Goal: Task Accomplishment & Management: Use online tool/utility

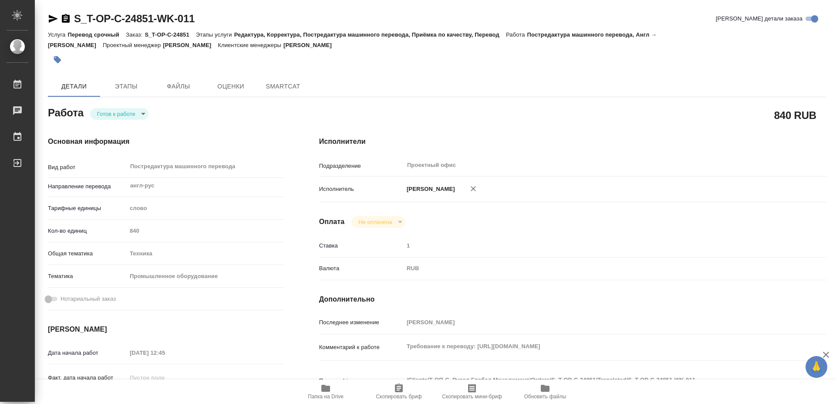
type textarea "x"
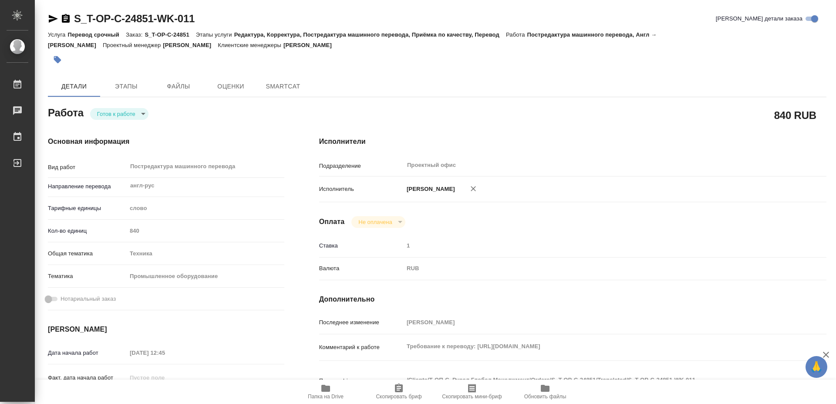
type textarea "x"
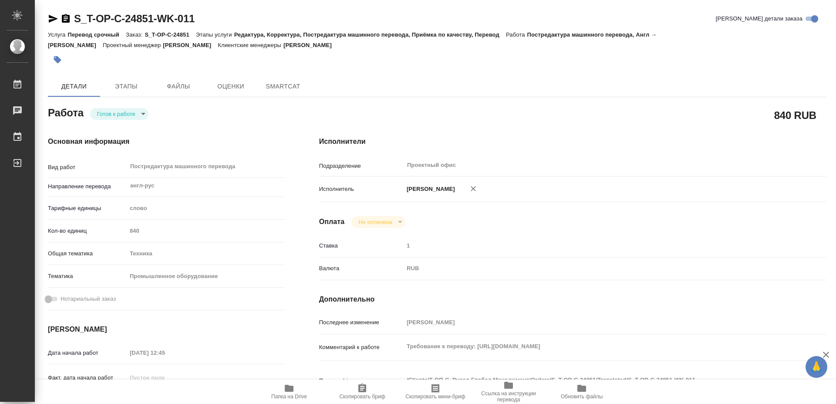
scroll to position [133, 0]
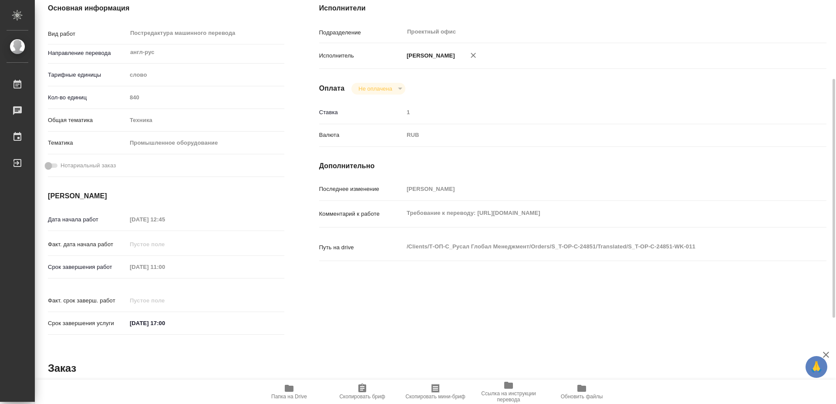
type textarea "x"
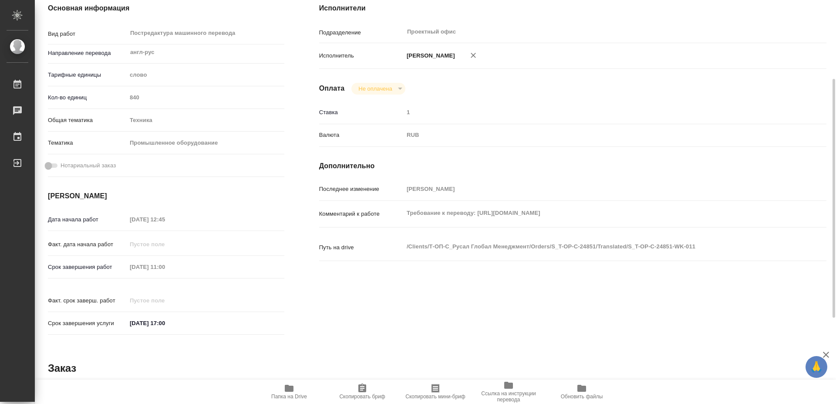
type textarea "x"
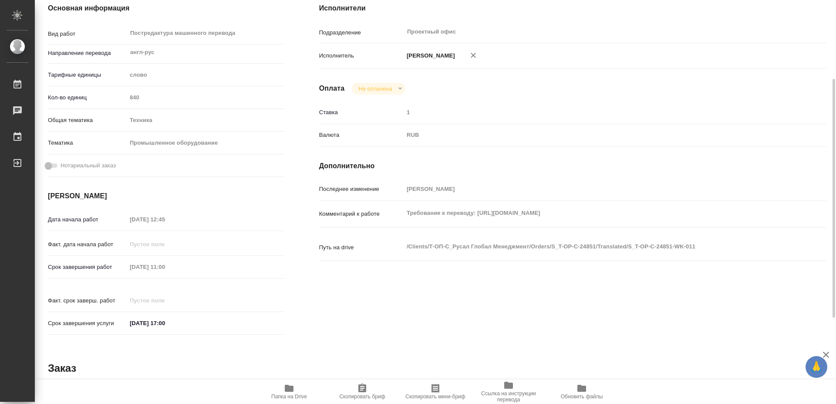
type textarea "x"
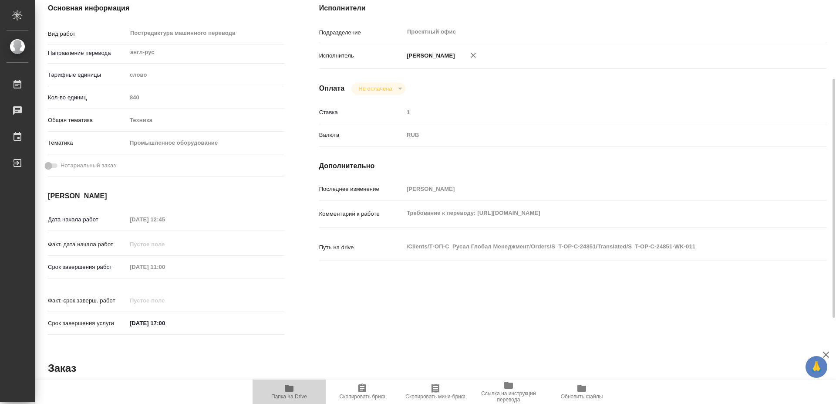
click at [297, 390] on span "Папка на Drive" at bounding box center [289, 391] width 63 height 17
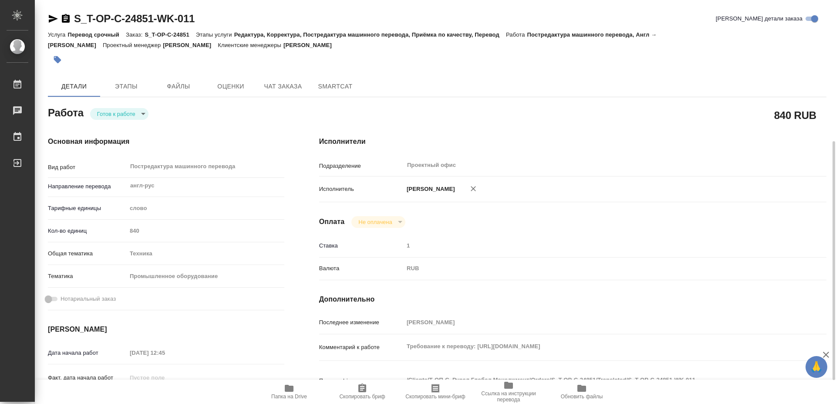
scroll to position [89, 0]
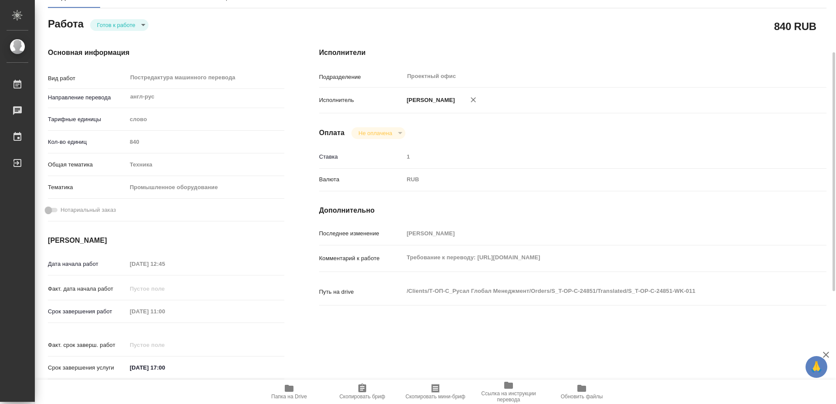
click at [294, 393] on span "Папка на Drive" at bounding box center [289, 396] width 36 height 6
